Goal: Find specific page/section: Find specific page/section

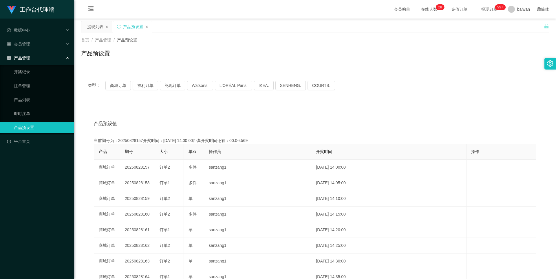
click at [55, 125] on link "产品预设置" at bounding box center [42, 128] width 56 height 12
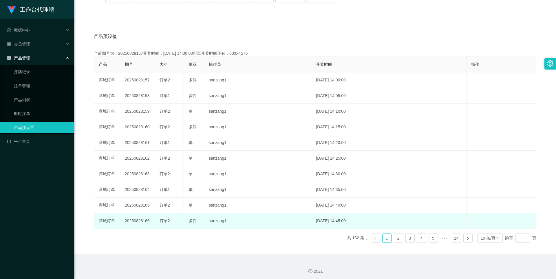
scroll to position [89, 0]
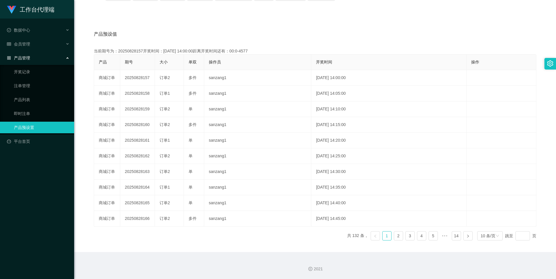
click at [373, 236] on icon "图标: left" at bounding box center [374, 235] width 3 height 3
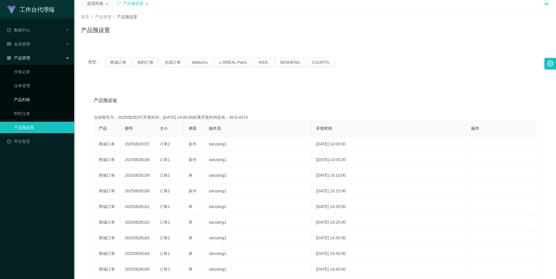
scroll to position [12, 0]
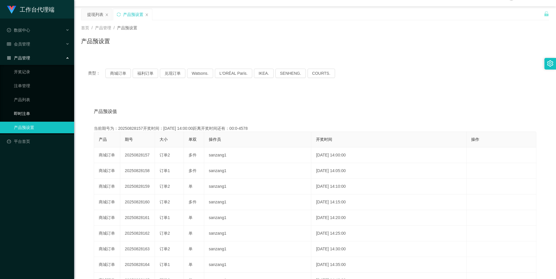
click at [35, 109] on link "即时注单" at bounding box center [42, 114] width 56 height 12
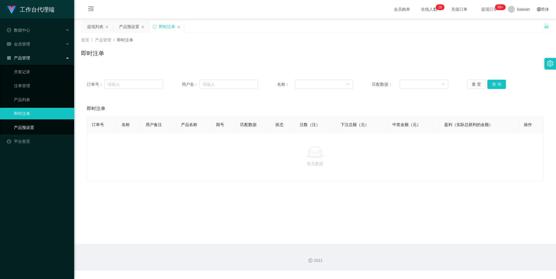
click at [37, 127] on link "产品预设置" at bounding box center [42, 128] width 56 height 12
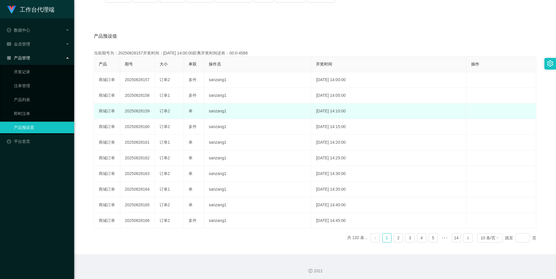
scroll to position [89, 0]
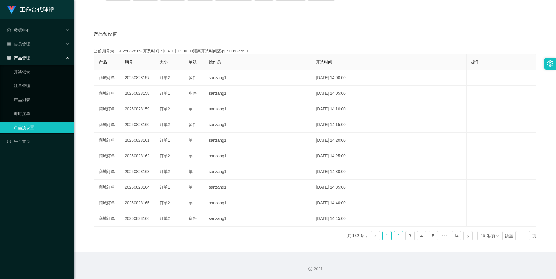
click at [398, 237] on link "2" at bounding box center [398, 235] width 9 height 9
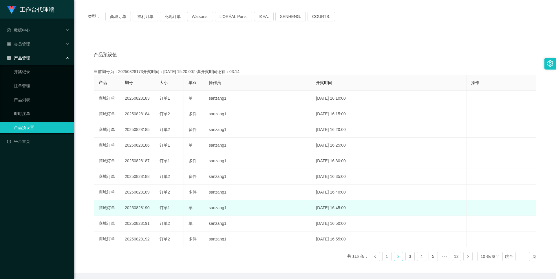
scroll to position [70, 0]
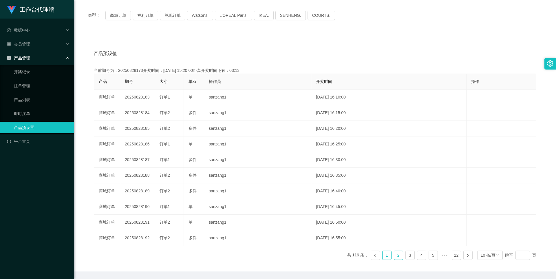
click at [382, 256] on link "1" at bounding box center [386, 255] width 9 height 9
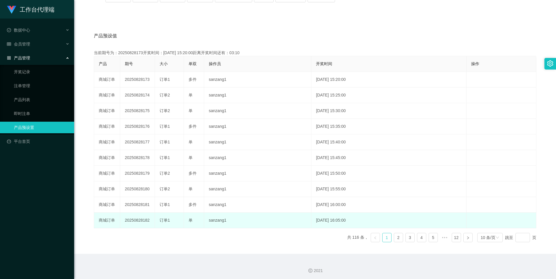
scroll to position [89, 0]
